Goal: Communication & Community: Ask a question

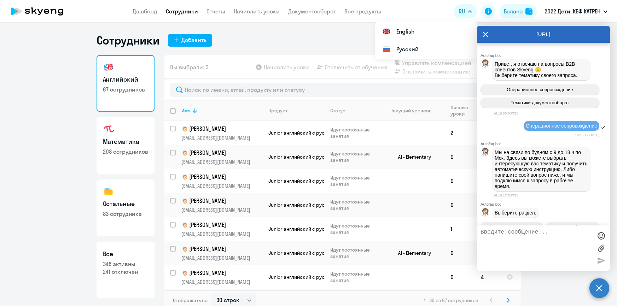
select select "30"
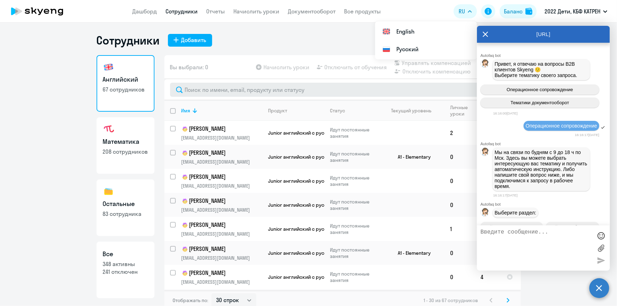
scroll to position [28878, 0]
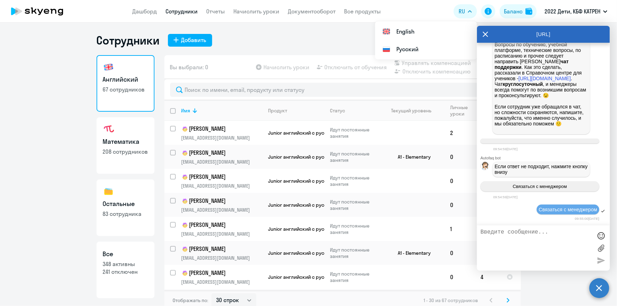
click at [126, 271] on p "241 отключен" at bounding box center [125, 272] width 45 height 8
select select "30"
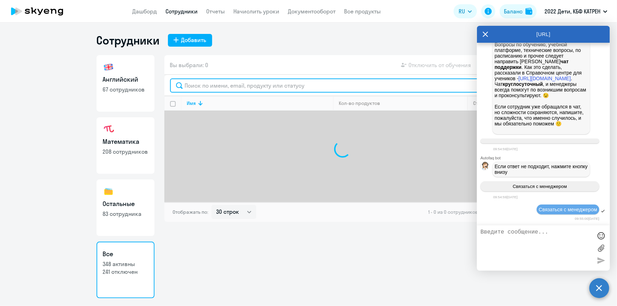
click at [221, 87] on input "text" at bounding box center [342, 85] width 345 height 14
type input "n"
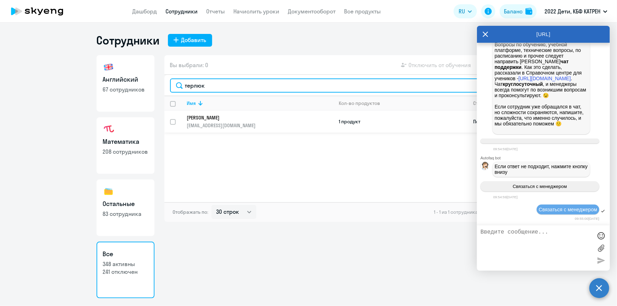
type input "терлюк"
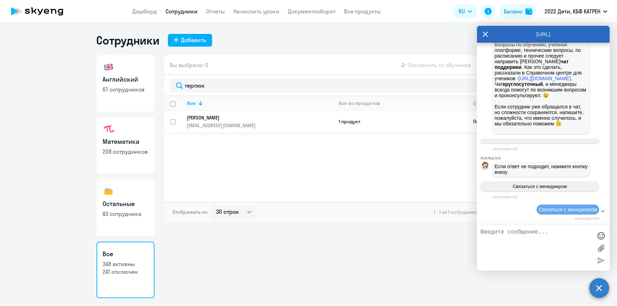
click at [234, 113] on td "[PERSON_NAME] [PERSON_NAME][EMAIL_ADDRESS][DOMAIN_NAME]" at bounding box center [257, 122] width 152 height 22
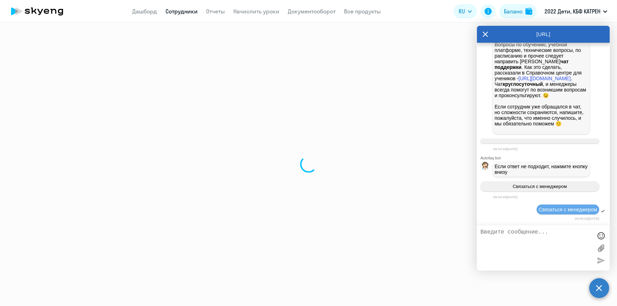
select select "others"
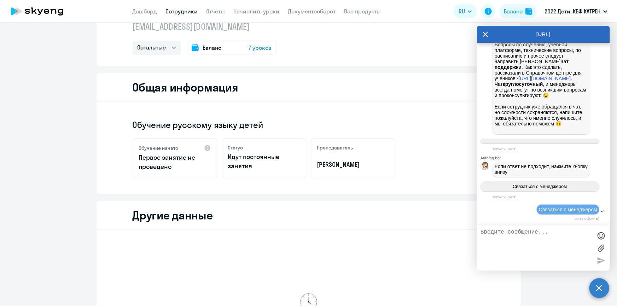
scroll to position [96, 0]
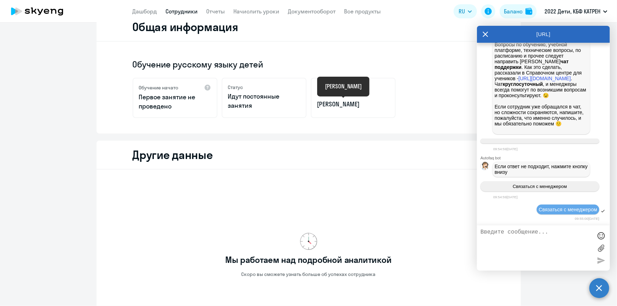
drag, startPoint x: 373, startPoint y: 105, endPoint x: 313, endPoint y: 107, distance: 60.1
click at [313, 107] on div "Преподаватель [PERSON_NAME]" at bounding box center [353, 98] width 85 height 40
copy p "[PERSON_NAME]"
click at [188, 10] on link "Сотрудники" at bounding box center [182, 11] width 32 height 7
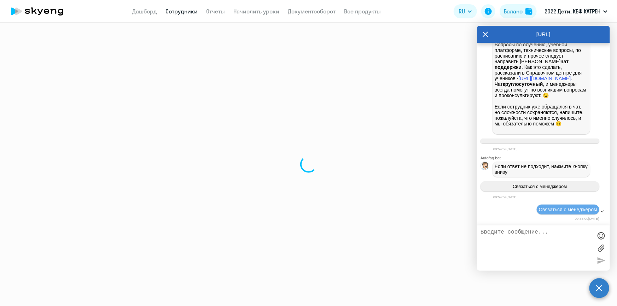
select select "30"
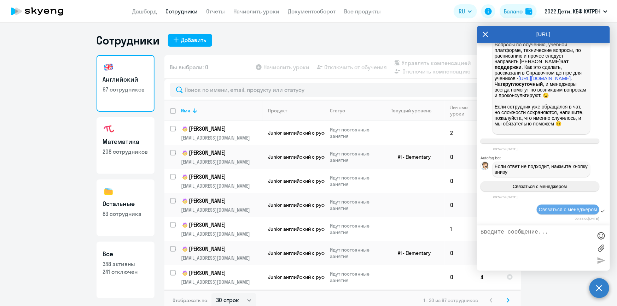
click at [483, 33] on icon at bounding box center [485, 34] width 6 height 17
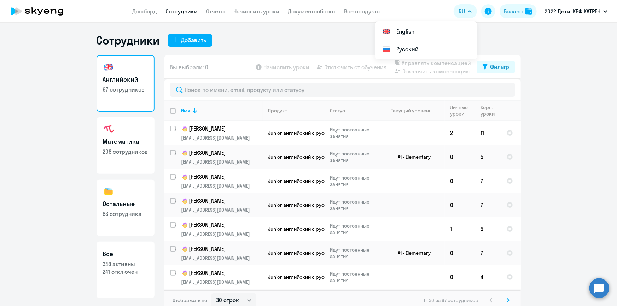
click at [596, 287] on circle at bounding box center [599, 288] width 20 height 20
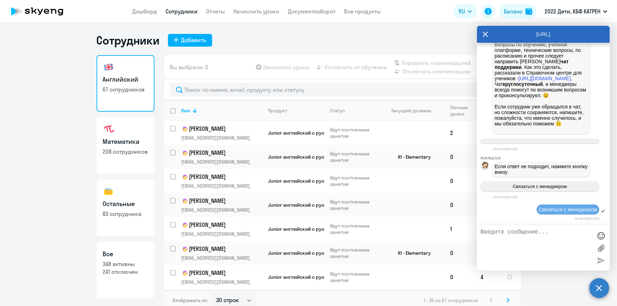
click at [124, 264] on p "348 активны" at bounding box center [125, 264] width 45 height 8
select select "30"
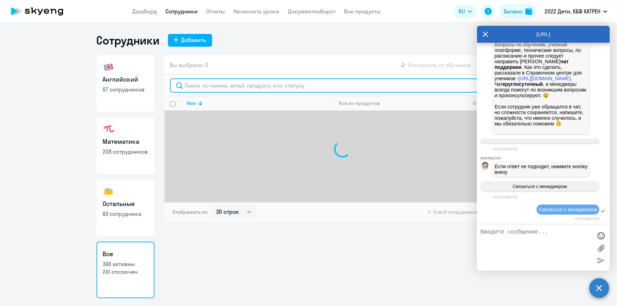
click at [206, 87] on input "text" at bounding box center [342, 85] width 345 height 14
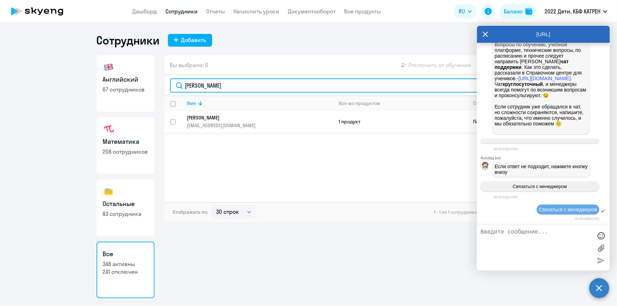
type input "[PERSON_NAME]"
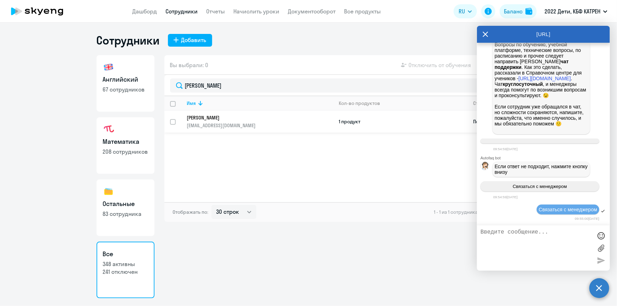
click at [223, 117] on p "[PERSON_NAME]" at bounding box center [255, 117] width 136 height 6
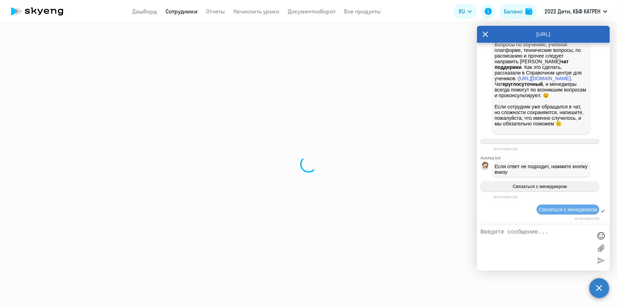
select select "others"
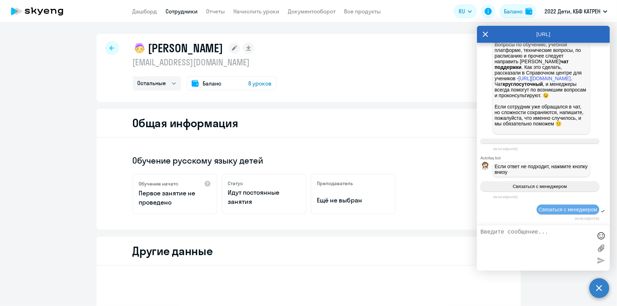
click at [170, 12] on link "Сотрудники" at bounding box center [182, 11] width 32 height 7
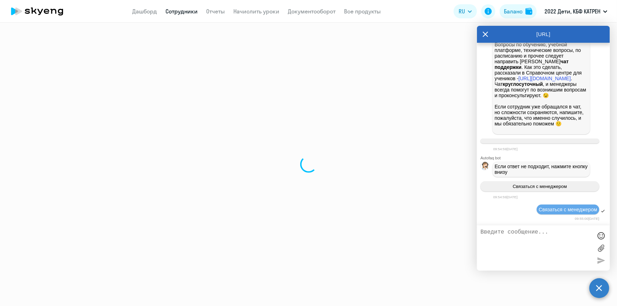
select select "30"
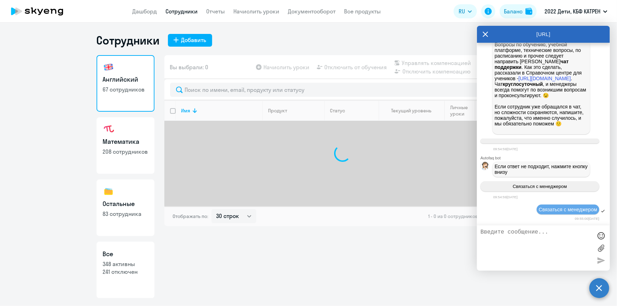
click at [121, 265] on p "348 активны" at bounding box center [125, 264] width 45 height 8
select select "30"
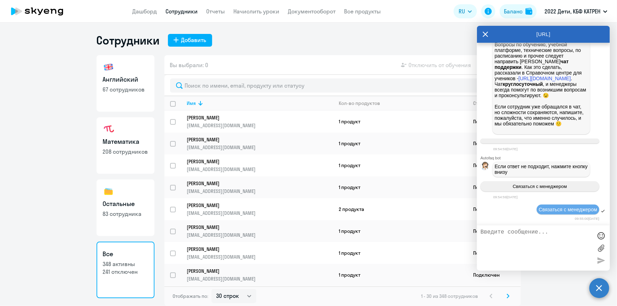
click at [551, 210] on span "Связаться с менеджером" at bounding box center [567, 210] width 58 height 6
click at [542, 232] on textarea at bounding box center [536, 248] width 112 height 38
click at [519, 230] on textarea "[PERSON_NAME], доброу утро!" at bounding box center [536, 248] width 112 height 38
click at [551, 232] on textarea "[PERSON_NAME], доброе утро!" at bounding box center [536, 248] width 112 height 38
click at [600, 234] on div at bounding box center [600, 235] width 11 height 11
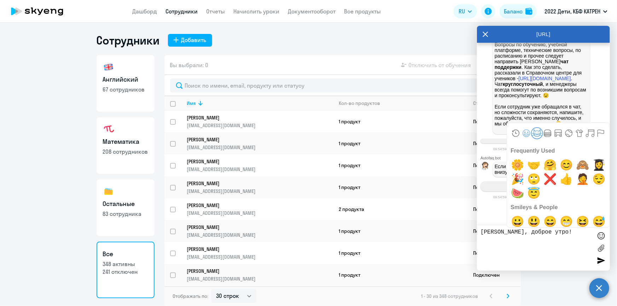
click at [535, 131] on button "Animals & Nature" at bounding box center [536, 133] width 11 height 11
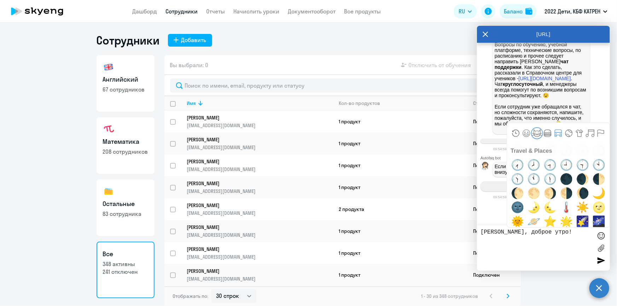
scroll to position [2350, 0]
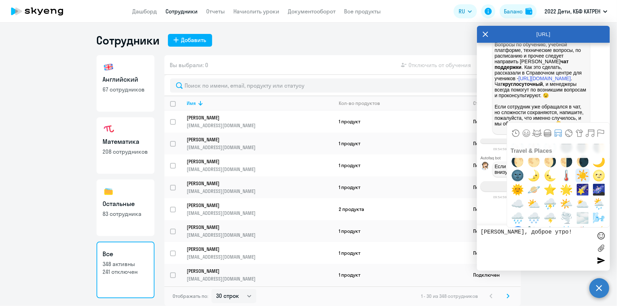
click at [577, 178] on span "☀️" at bounding box center [582, 176] width 17 height 14
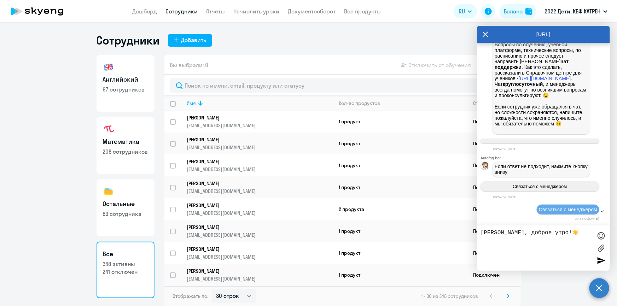
click at [559, 233] on textarea "[PERSON_NAME], доброе утро!☀️" at bounding box center [536, 248] width 112 height 38
paste textarea "42765483"
paste textarea "И точное [DATE] с 18 [DATE] с 19"
click at [481, 246] on textarea "[PERSON_NAME], доброе утро!☀️ 42765483 [PERSON_NAME]. И точное [DATE] с 18 [DAT…" at bounding box center [536, 248] width 112 height 38
drag, startPoint x: 511, startPoint y: 253, endPoint x: 541, endPoint y: 256, distance: 30.9
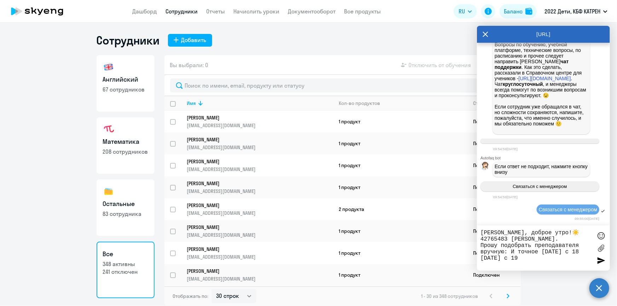
click at [541, 256] on textarea "[PERSON_NAME], доброе утро!☀️ 42765483 [PERSON_NAME]. Прошу подобрать преподава…" at bounding box center [536, 248] width 112 height 38
drag, startPoint x: 481, startPoint y: 258, endPoint x: 504, endPoint y: 260, distance: 23.4
click at [504, 260] on textarea "[PERSON_NAME], доброе утро!☀️ 42765483 [PERSON_NAME]. Прошу подобрать преподава…" at bounding box center [536, 248] width 112 height 38
click at [551, 254] on textarea "[PERSON_NAME], доброе утро!☀️ 42765483 [PERSON_NAME]. Прошу подобрать преподава…" at bounding box center [536, 248] width 112 height 38
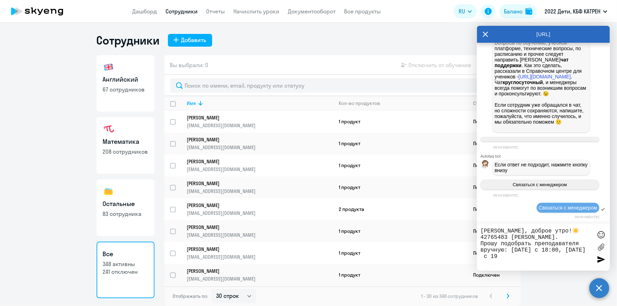
click at [483, 264] on textarea "[PERSON_NAME], доброе утро!☀️ 42765483 [PERSON_NAME]. Прошу подобрать преподава…" at bounding box center [536, 247] width 112 height 40
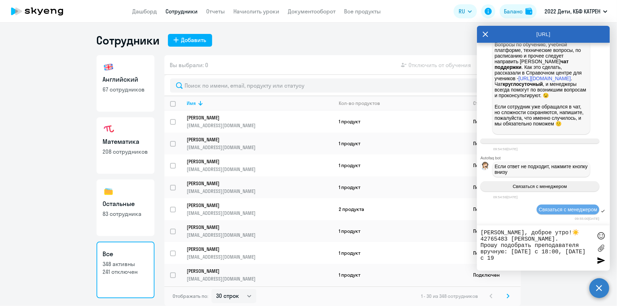
click at [523, 259] on textarea "[PERSON_NAME], доброе утро!☀️ 42765483 [PERSON_NAME]. Прошу подобрать преподава…" at bounding box center [536, 248] width 112 height 38
click at [530, 259] on textarea "[PERSON_NAME], доброе утро!☀️ 42765483 [PERSON_NAME]. Прошу подобрать преподава…" at bounding box center [536, 248] width 112 height 38
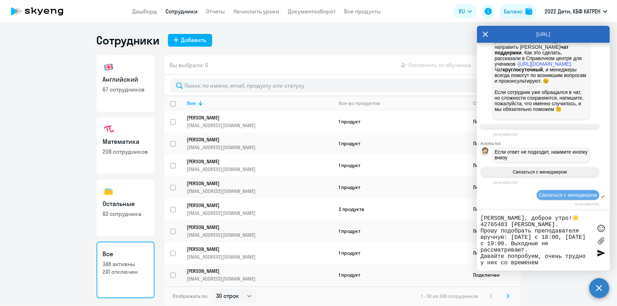
drag, startPoint x: 566, startPoint y: 260, endPoint x: 584, endPoint y: 261, distance: 17.7
click at [584, 261] on textarea "[PERSON_NAME], доброе утро!☀️ 42765483 [PERSON_NAME]. Прошу подобрать преподава…" at bounding box center [536, 240] width 112 height 53
click at [576, 265] on textarea "[PERSON_NAME], доброе утро!☀️ 42765483 [PERSON_NAME]. Прошу подобрать преподава…" at bounding box center [536, 240] width 112 height 53
type textarea "[PERSON_NAME], доброе утро!☀️ 42765483 [PERSON_NAME]. Прошу подобрать преподава…"
click at [598, 254] on div at bounding box center [600, 253] width 11 height 11
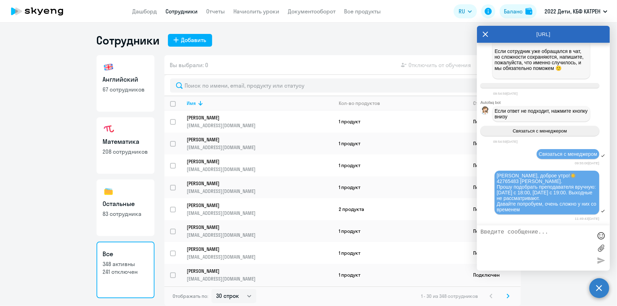
scroll to position [28935, 0]
drag, startPoint x: 498, startPoint y: 186, endPoint x: 512, endPoint y: 196, distance: 18.0
click at [512, 196] on span "[PERSON_NAME], доброе утро!☀️ 42765483 [PERSON_NAME]. Прошу подобрать преподава…" at bounding box center [546, 193] width 101 height 40
copy span "Прошу подобрать преподавателя вручную: [DATE] с 18:00, [DATE] с 19:00."
